Goal: Task Accomplishment & Management: Manage account settings

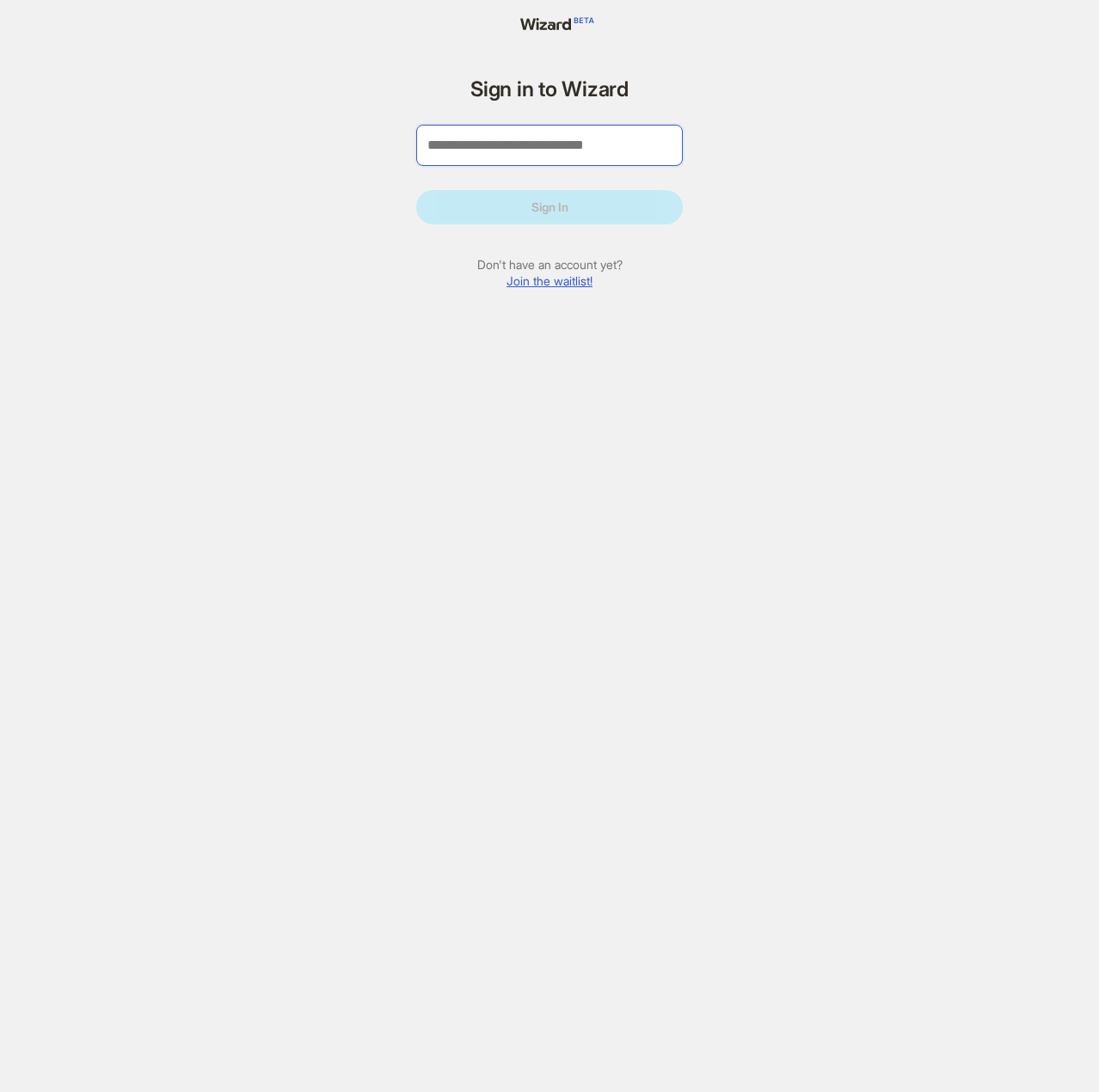
click at [535, 136] on input "tel" at bounding box center [550, 145] width 267 height 42
type input "**********"
click at [416, 190] on button "Sign In" at bounding box center [550, 207] width 267 height 35
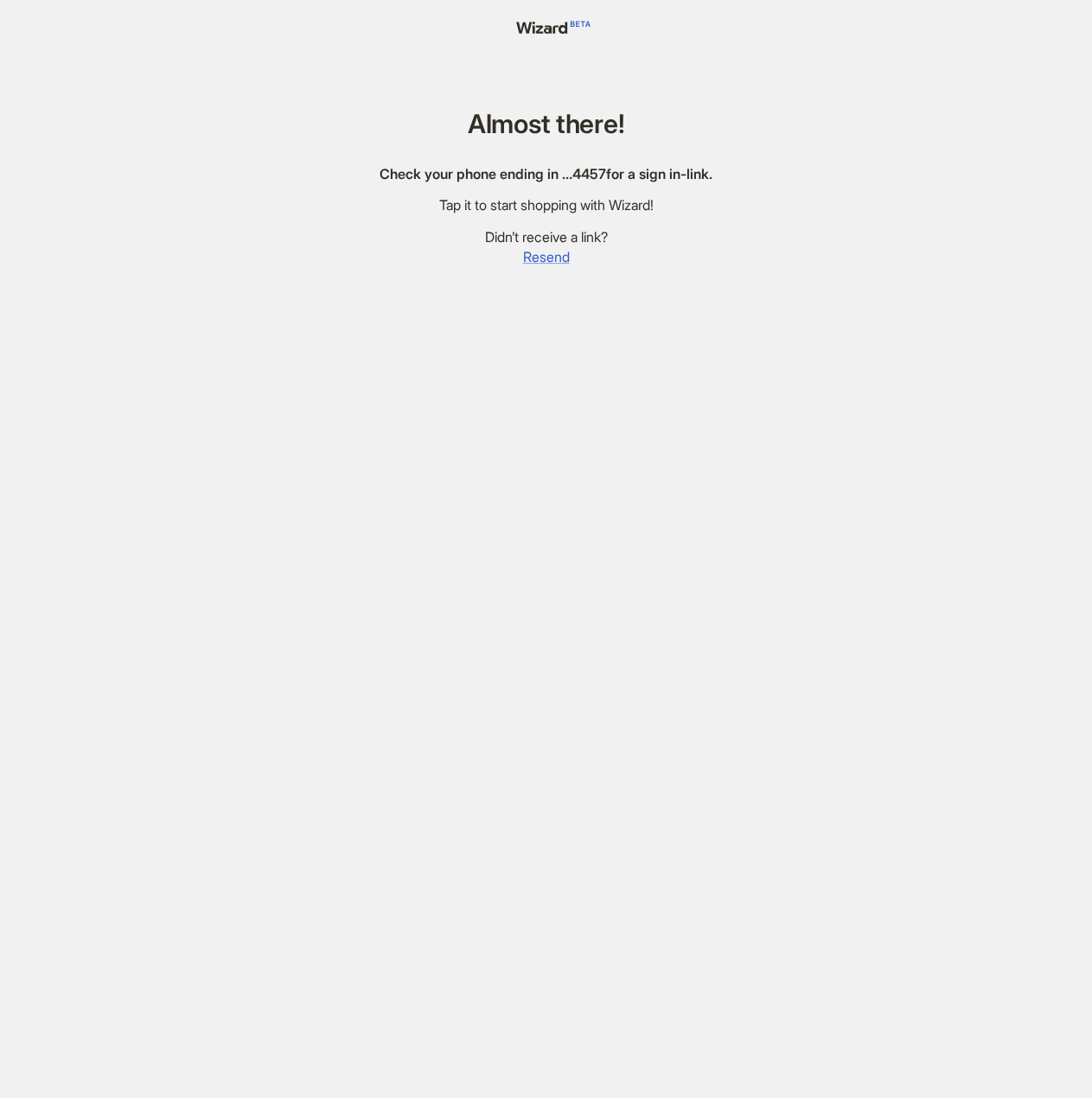
click at [544, 263] on span "Resend" at bounding box center [546, 257] width 47 height 18
